Goal: Task Accomplishment & Management: Manage account settings

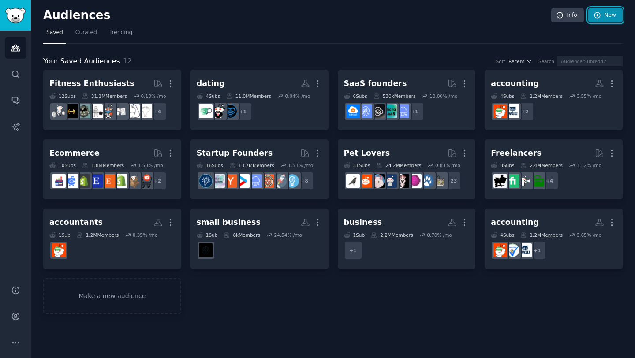
click at [593, 17] on link "New" at bounding box center [606, 15] width 34 height 15
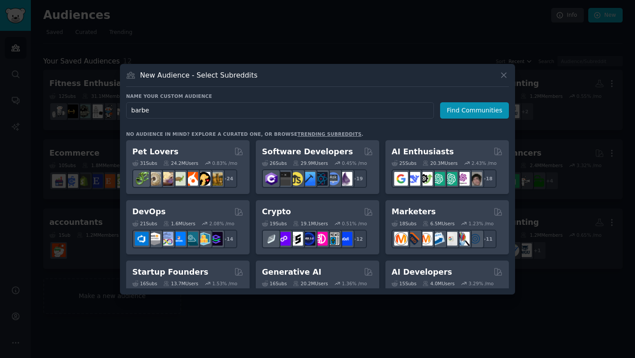
type input "[PERSON_NAME]"
click button "Find Communities" at bounding box center [474, 110] width 69 height 16
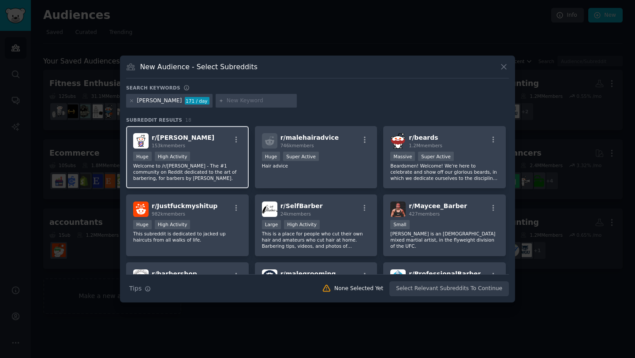
click at [208, 149] on div "r/ [PERSON_NAME] 153k members Huge High Activity Welcome to /r/[PERSON_NAME] - …" at bounding box center [187, 157] width 123 height 62
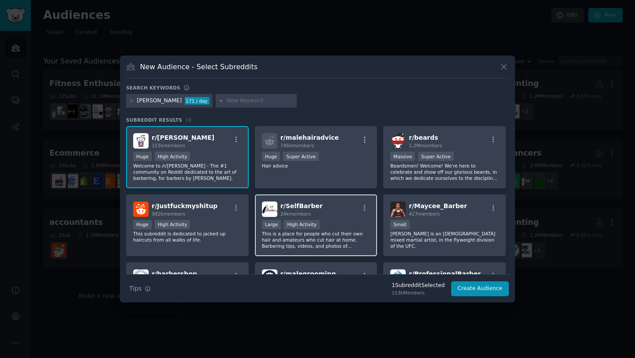
click at [332, 235] on p "This is a place for people who cut their own hair and amateurs who cut hair at …" at bounding box center [316, 240] width 109 height 19
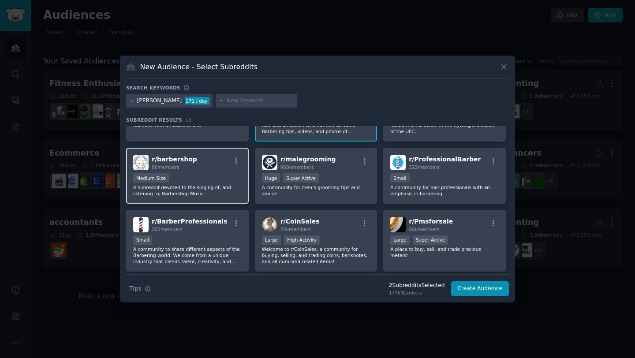
scroll to position [117, 0]
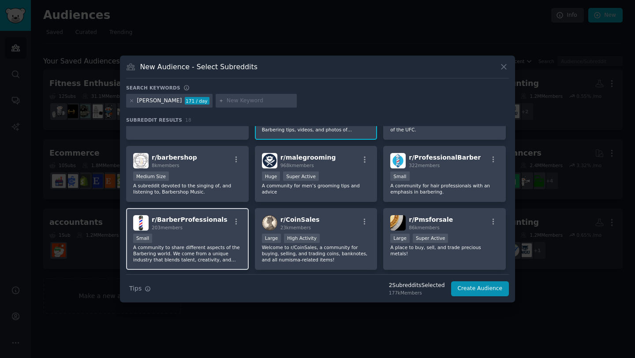
click at [218, 232] on div "r/ BarberProfessionals 203 members Small A community to share different aspects…" at bounding box center [187, 239] width 123 height 62
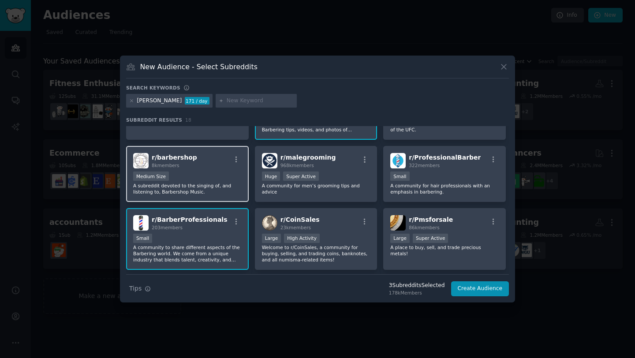
scroll to position [0, 0]
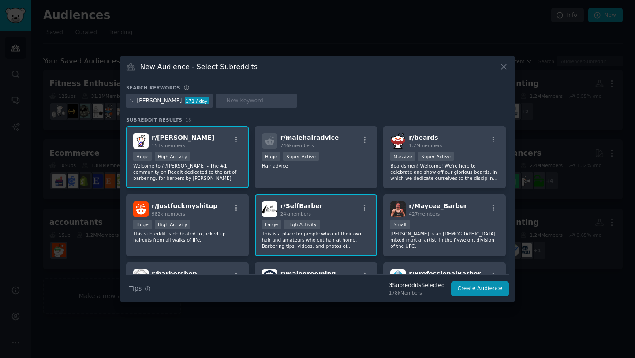
click at [231, 103] on input "text" at bounding box center [260, 101] width 67 height 8
type input "hair"
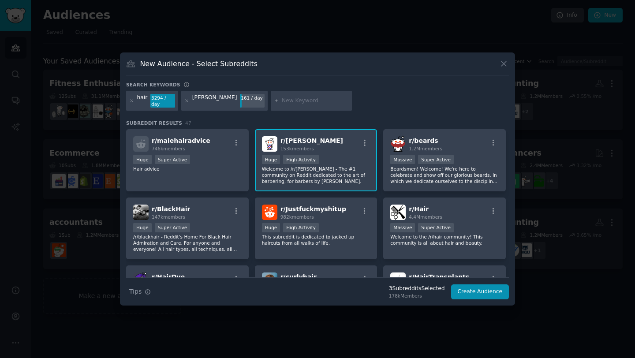
click at [202, 105] on div "[PERSON_NAME]" at bounding box center [214, 101] width 45 height 14
click at [203, 98] on div "[PERSON_NAME]" at bounding box center [214, 101] width 45 height 14
click at [453, 211] on div "r/ Hair 4.4M members" at bounding box center [445, 212] width 109 height 15
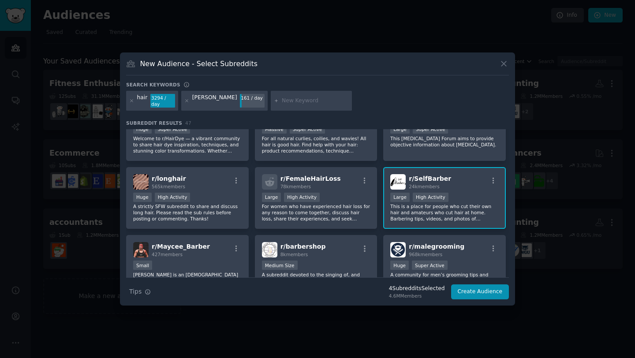
scroll to position [166, 0]
click at [278, 105] on div at bounding box center [311, 101] width 81 height 20
click at [282, 99] on input "text" at bounding box center [315, 101] width 67 height 8
paste input "Hairdressing"
type input "Hairdressing"
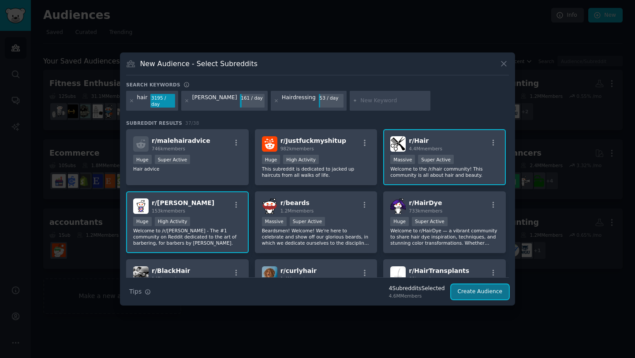
click at [496, 289] on button "Create Audience" at bounding box center [480, 292] width 58 height 15
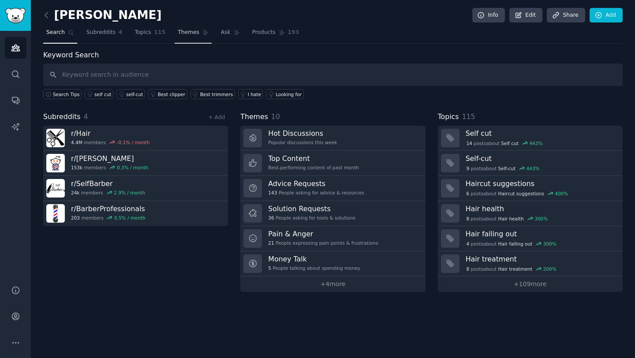
click at [181, 35] on span "Themes" at bounding box center [189, 33] width 22 height 8
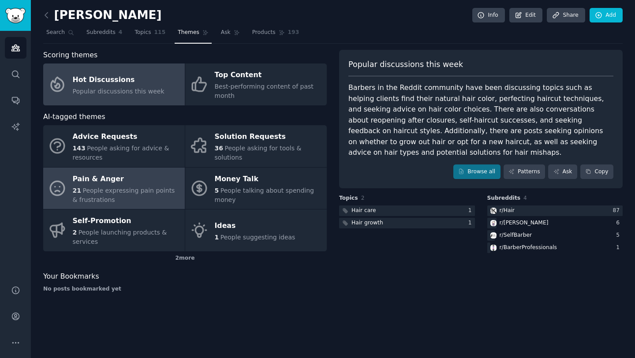
click at [117, 202] on div "21 People expressing pain points & frustrations" at bounding box center [127, 195] width 108 height 19
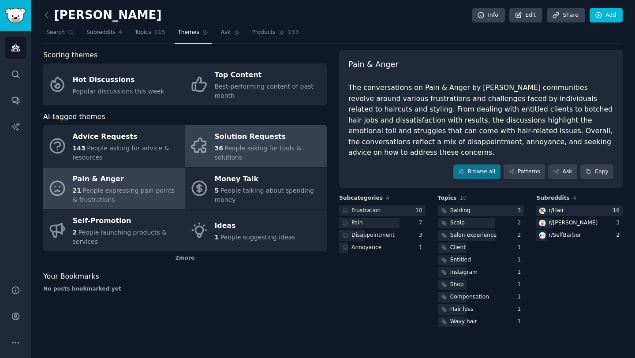
click at [288, 159] on div "36 People asking for tools & solutions" at bounding box center [269, 153] width 108 height 19
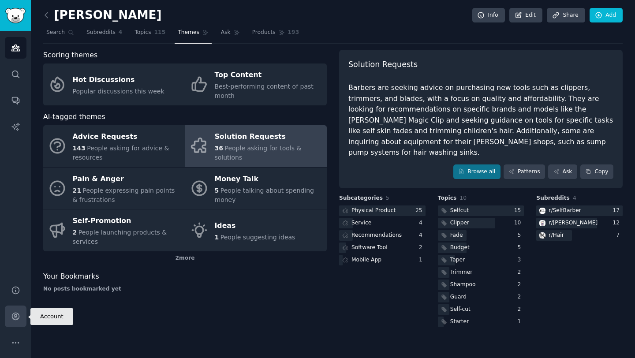
click at [11, 318] on icon "Sidebar" at bounding box center [15, 316] width 9 height 9
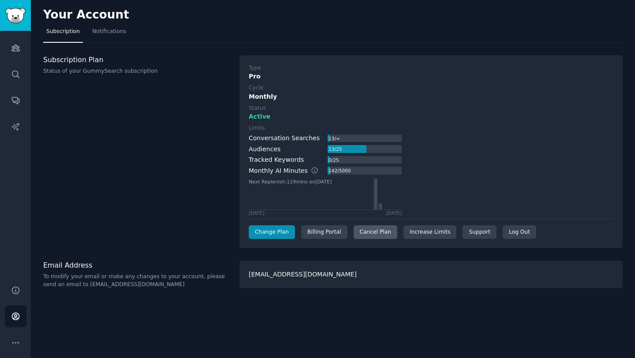
click at [380, 231] on div "Cancel Plan" at bounding box center [376, 233] width 44 height 14
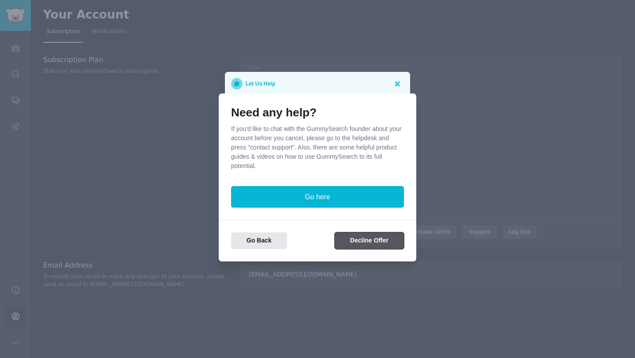
click at [371, 244] on button "Decline Offer" at bounding box center [369, 241] width 69 height 17
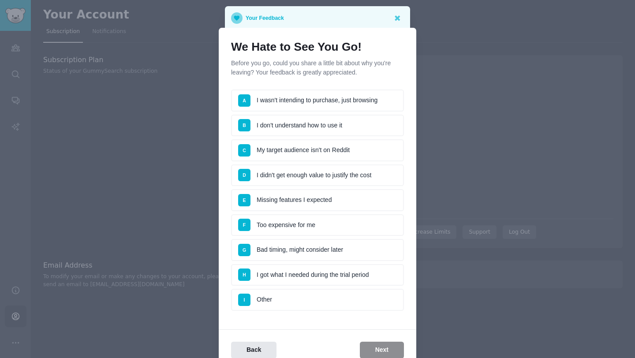
click at [368, 243] on li "G Bad timing, might consider later" at bounding box center [317, 250] width 173 height 22
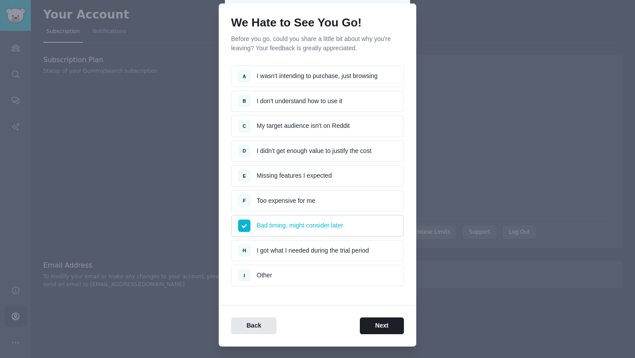
scroll to position [25, 0]
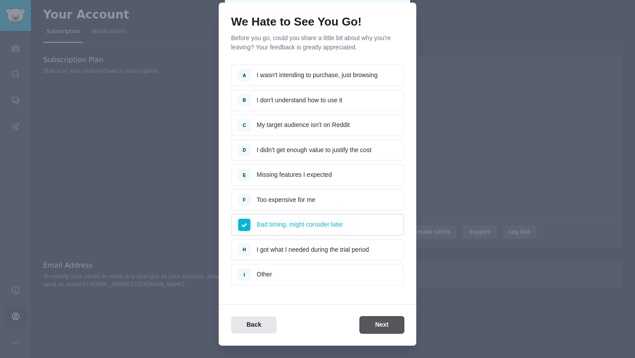
click at [380, 324] on button "Next" at bounding box center [382, 325] width 44 height 17
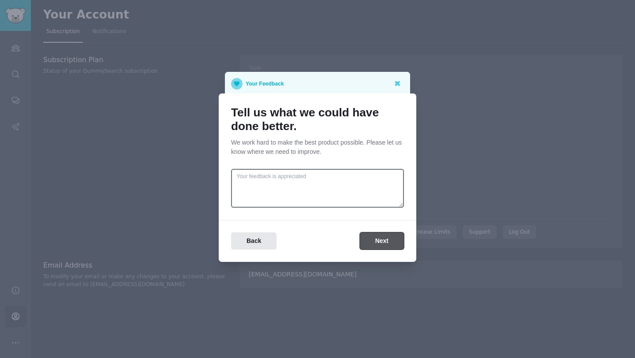
scroll to position [0, 0]
click at [374, 243] on button "Next" at bounding box center [382, 241] width 44 height 17
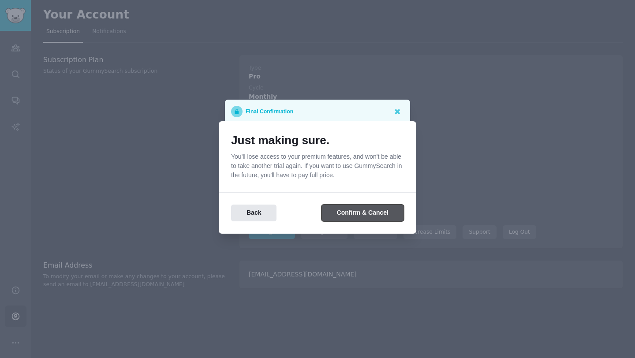
click at [380, 217] on button "Confirm & Cancel" at bounding box center [363, 213] width 83 height 17
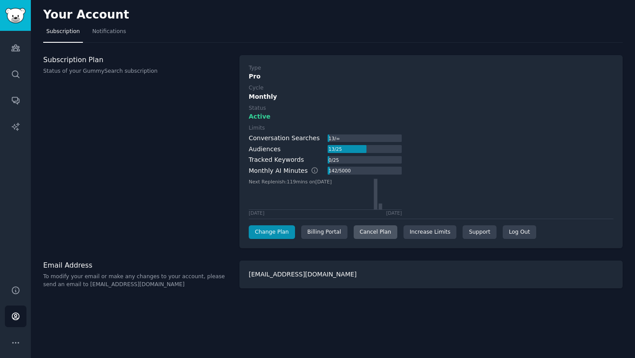
click at [379, 233] on div "Cancel Plan" at bounding box center [376, 233] width 44 height 14
